Goal: Check status: Check status

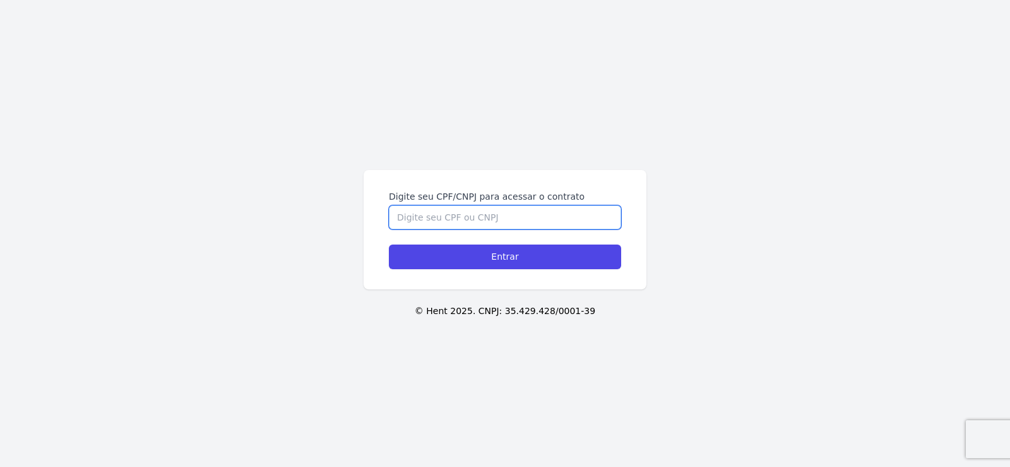
click at [408, 210] on input "Digite seu CPF/CNPJ para acessar o contrato" at bounding box center [505, 217] width 232 height 24
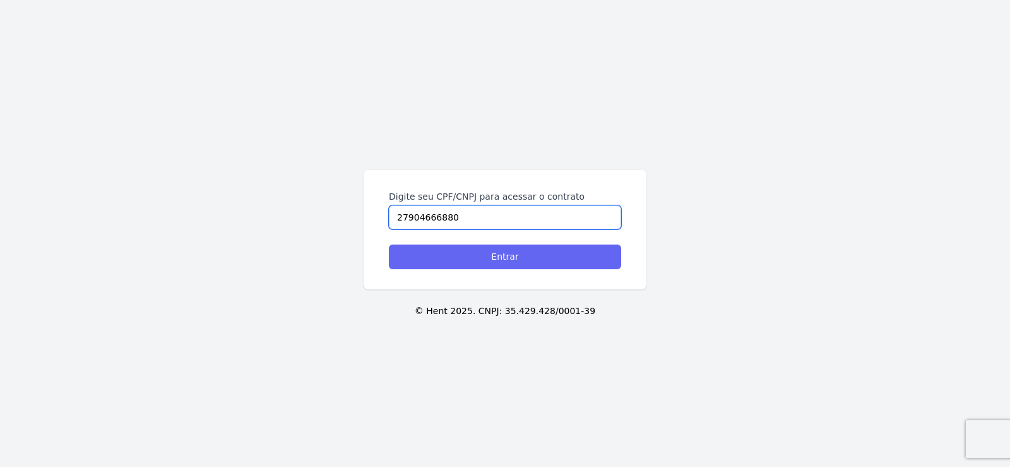
type input "27904666880"
click at [484, 260] on input "Entrar" at bounding box center [505, 256] width 232 height 25
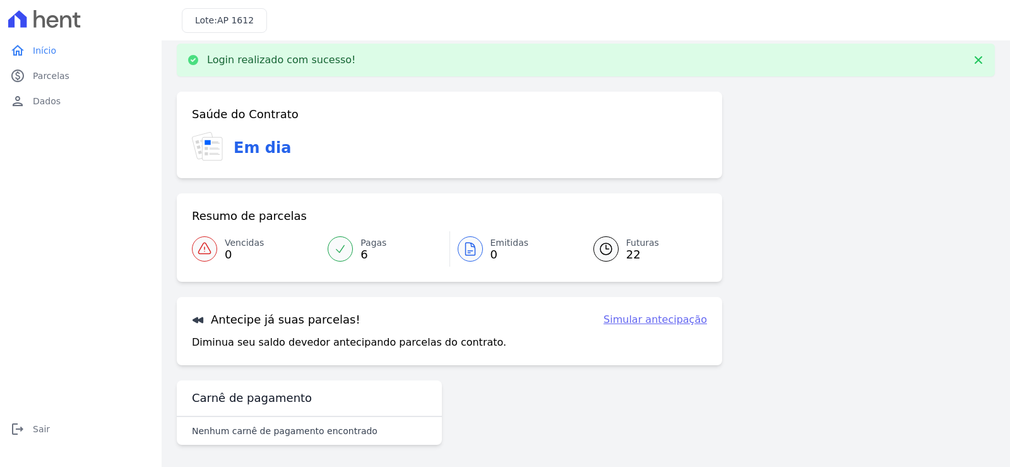
scroll to position [15, 0]
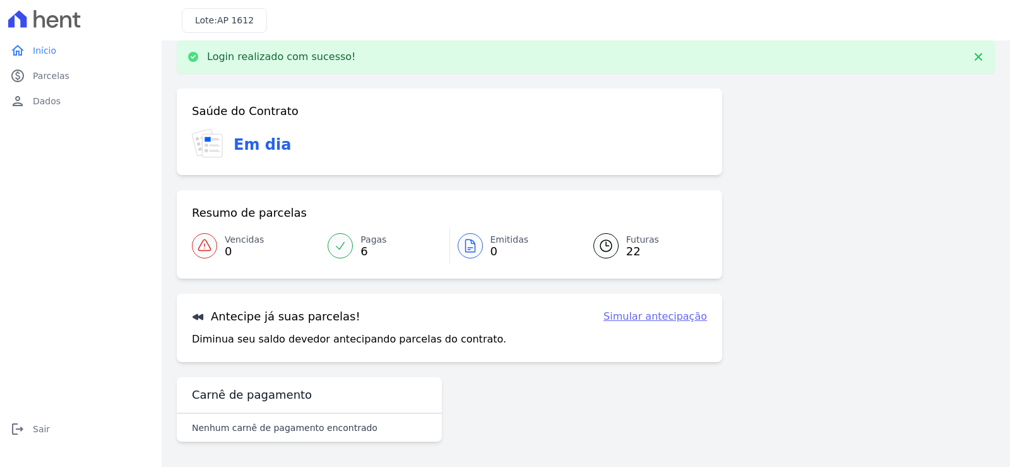
click at [638, 241] on span "Futuras" at bounding box center [642, 239] width 33 height 13
